Goal: Information Seeking & Learning: Find specific fact

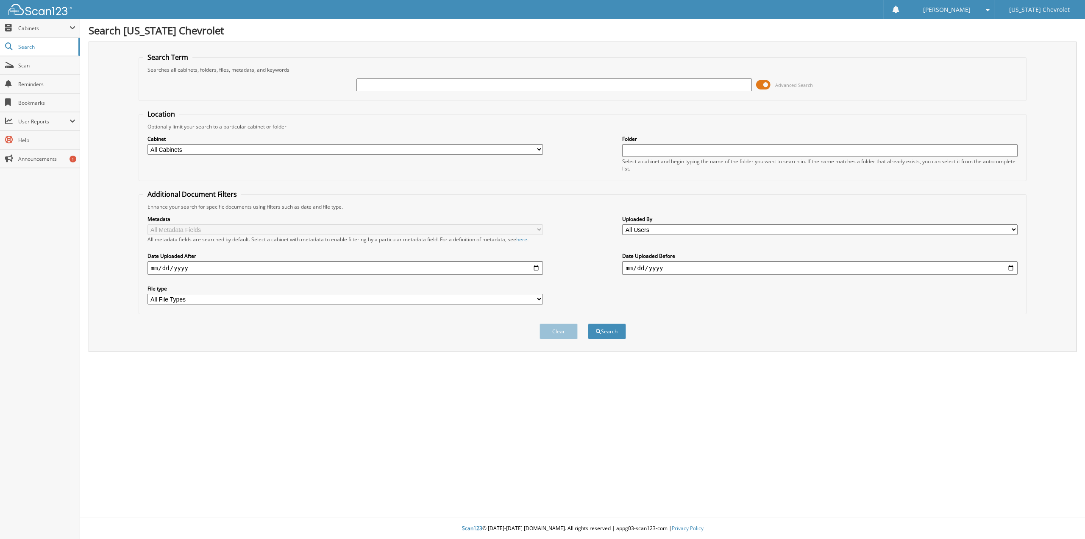
click at [367, 84] on input "text" at bounding box center [553, 84] width 395 height 13
type input "three rivers"
click at [588, 323] on button "Search" at bounding box center [607, 331] width 38 height 16
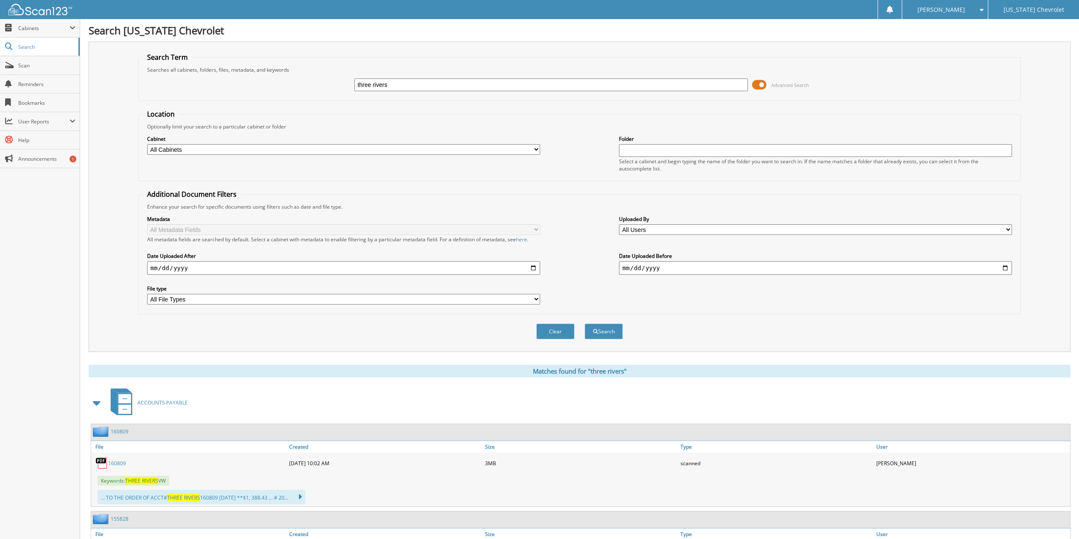
click at [114, 465] on link "160809" at bounding box center [117, 462] width 18 height 7
